Goal: Communication & Community: Ask a question

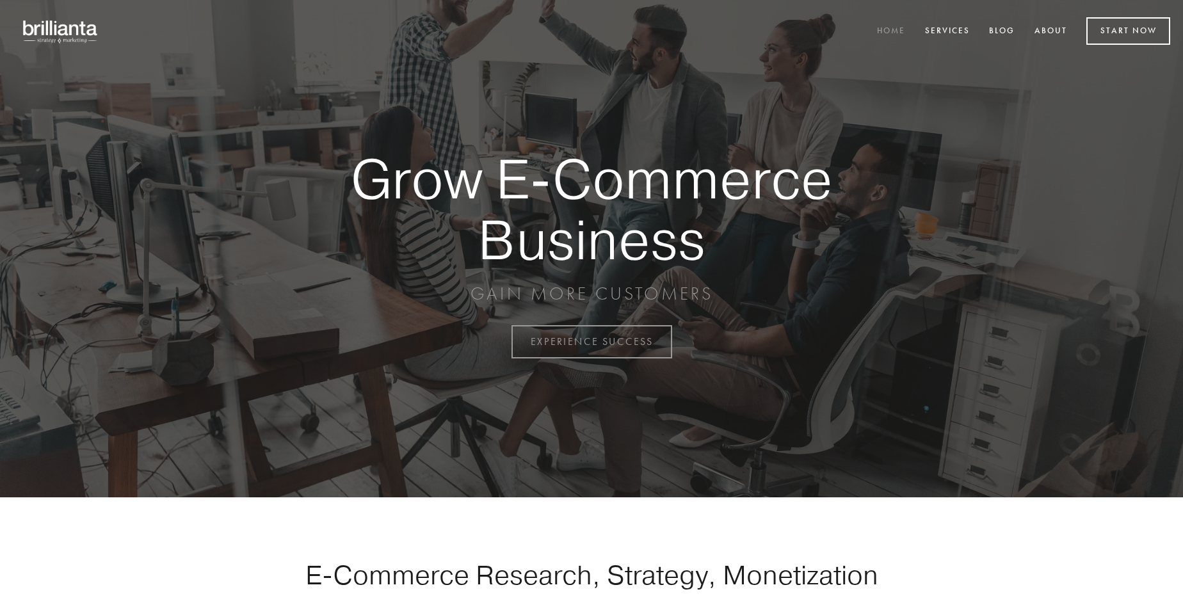
scroll to position [3356, 0]
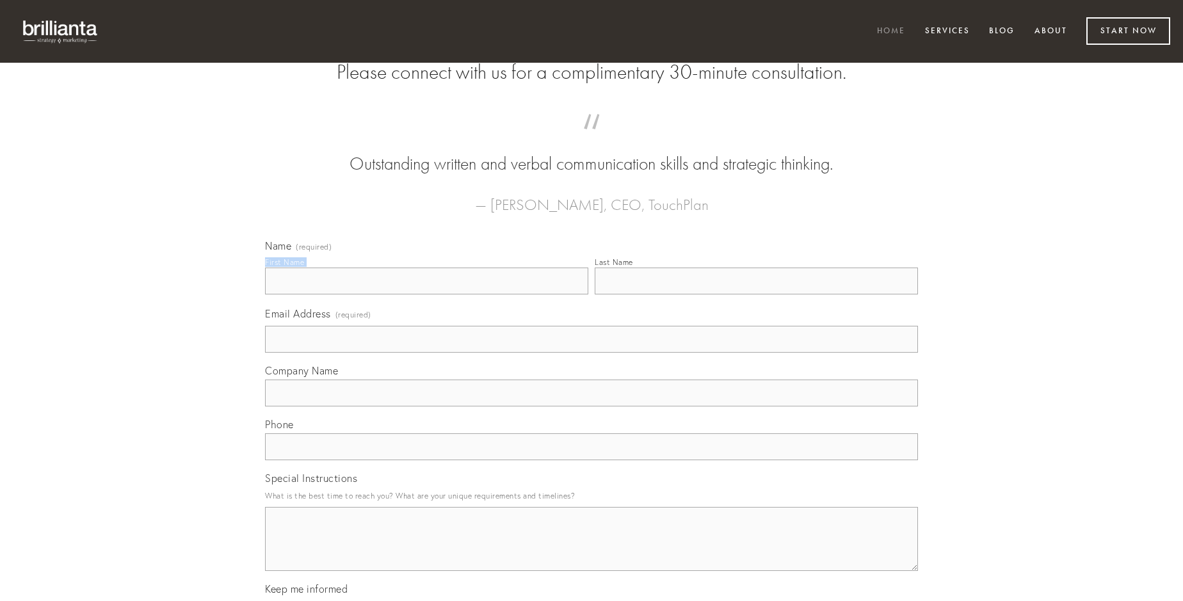
type input "[PERSON_NAME] DDS"
click at [756, 295] on input "Last Name" at bounding box center [756, 281] width 323 height 27
type input "[PERSON_NAME] DDS"
click at [592, 353] on input "Email Address (required)" at bounding box center [591, 339] width 653 height 27
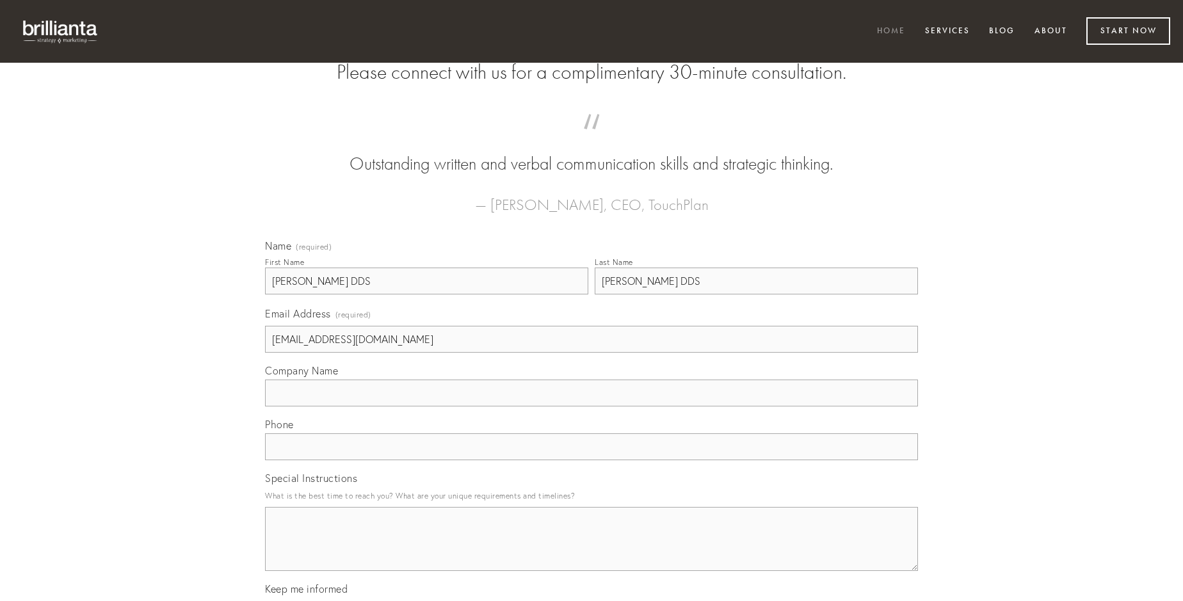
type input "[EMAIL_ADDRESS][DOMAIN_NAME]"
click at [592, 407] on input "Company Name" at bounding box center [591, 393] width 653 height 27
type input "cauda"
click at [592, 460] on input "text" at bounding box center [591, 446] width 653 height 27
click at [592, 551] on textarea "Special Instructions" at bounding box center [591, 539] width 653 height 64
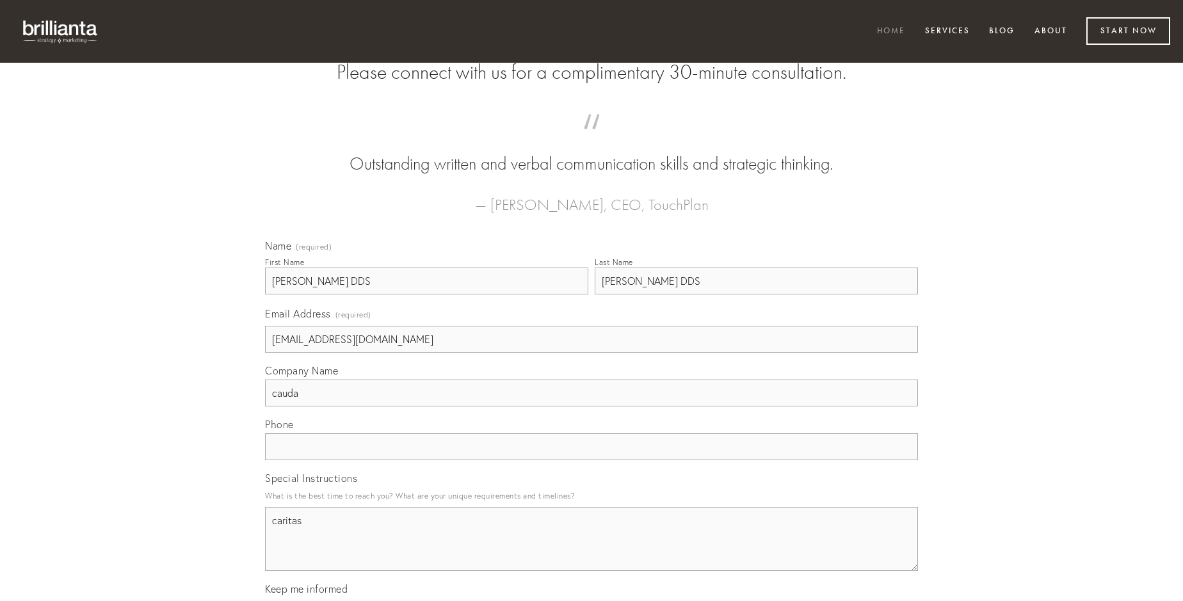
type textarea "caritas"
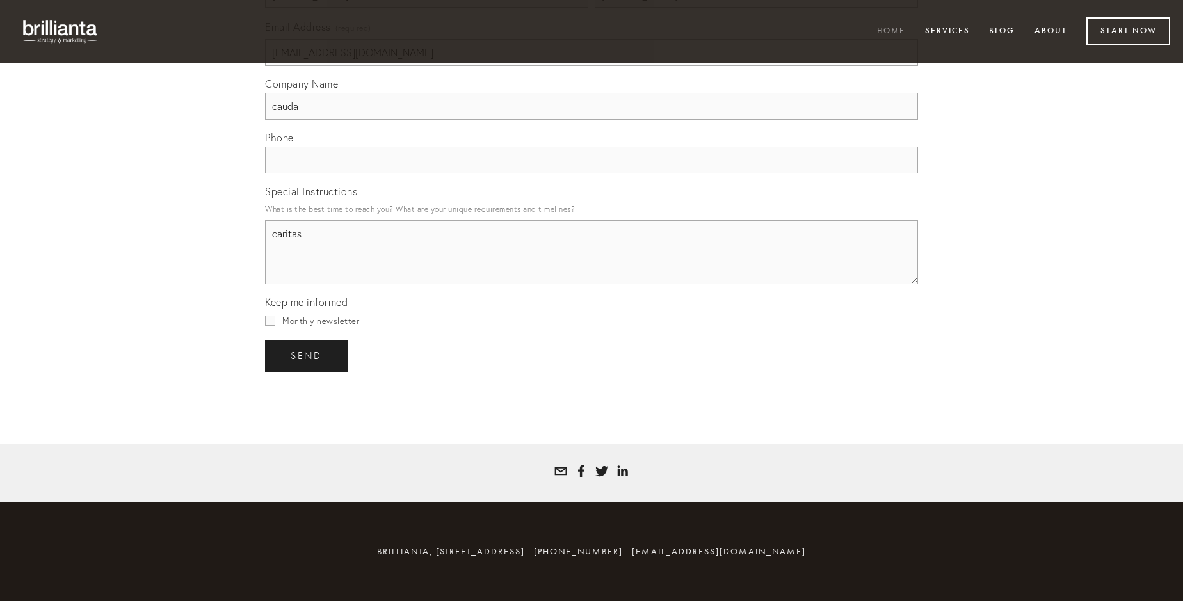
click at [307, 355] on span "send" at bounding box center [306, 356] width 31 height 12
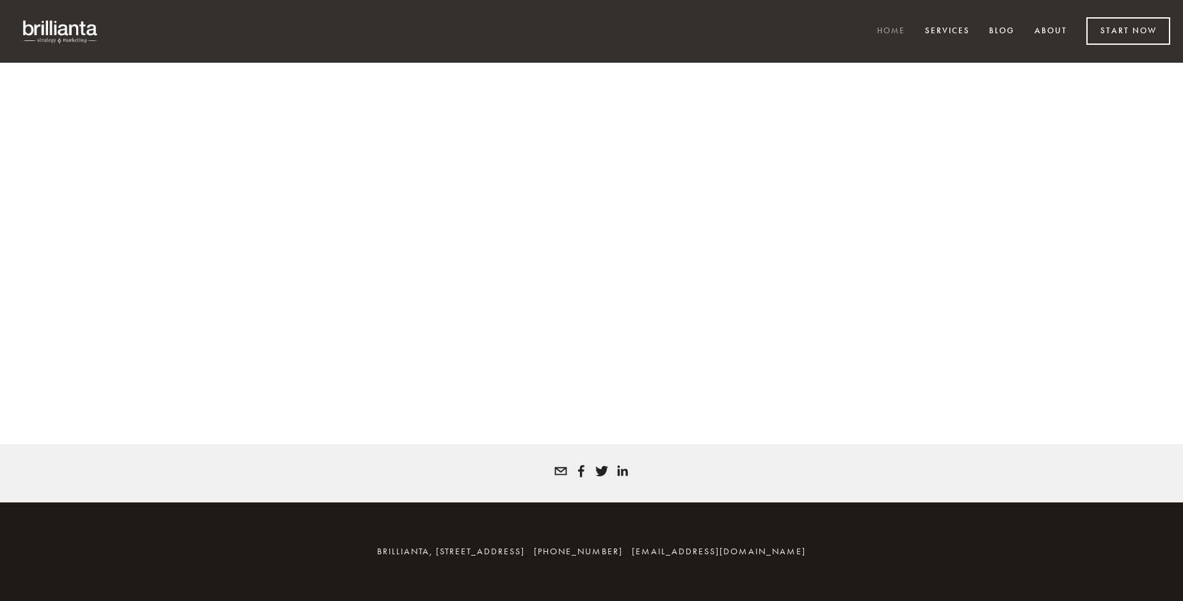
scroll to position [3339, 0]
